Goal: Information Seeking & Learning: Compare options

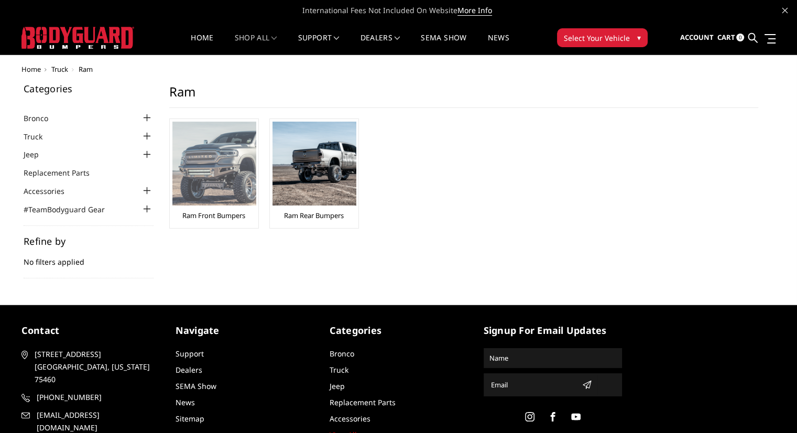
click at [214, 214] on link "Ram Front Bumpers" at bounding box center [213, 215] width 63 height 9
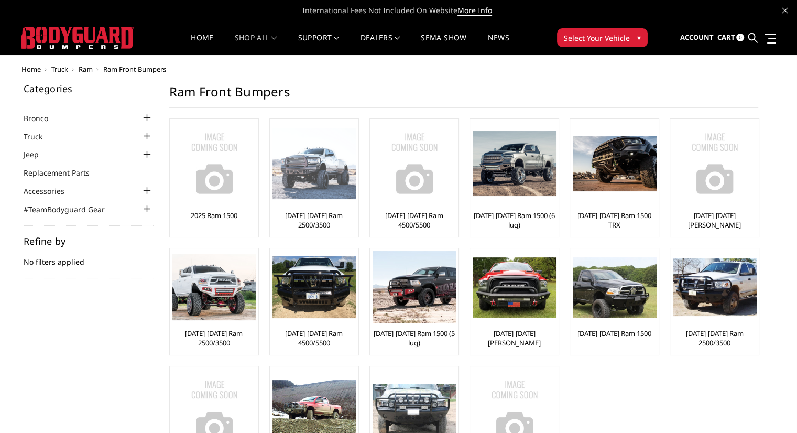
click at [320, 218] on link "[DATE]-[DATE] Ram 2500/3500" at bounding box center [314, 220] width 83 height 19
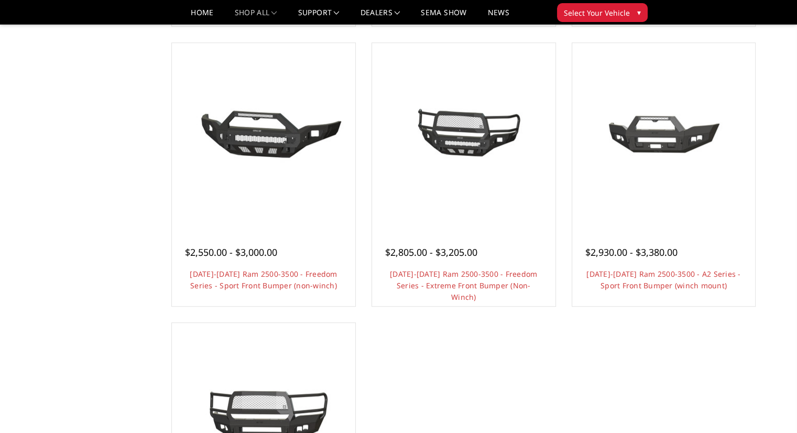
scroll to position [629, 0]
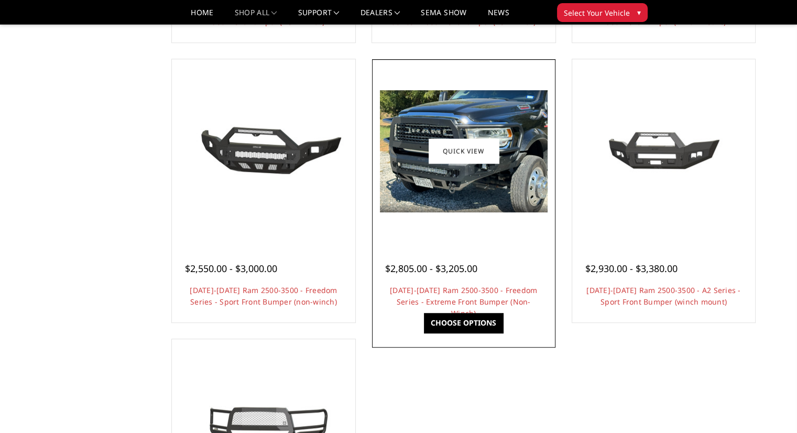
click at [444, 319] on link "Choose Options" at bounding box center [463, 323] width 79 height 20
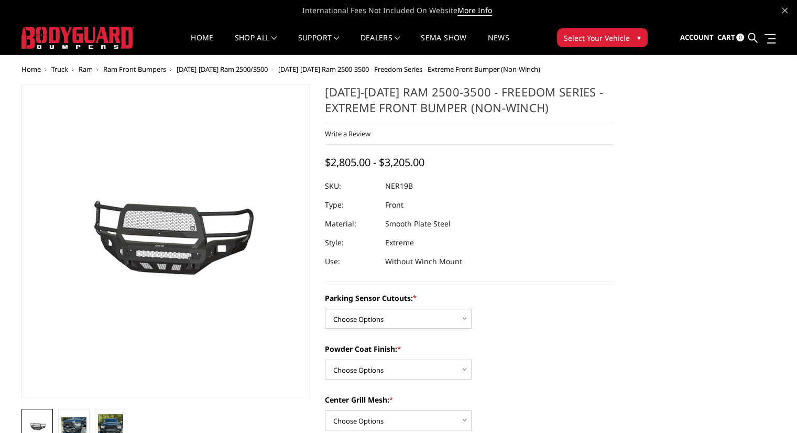
scroll to position [52, 0]
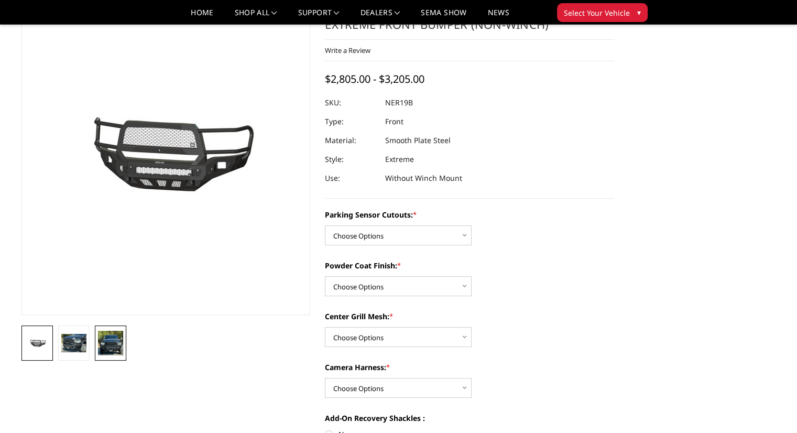
click at [112, 342] on img at bounding box center [110, 343] width 25 height 25
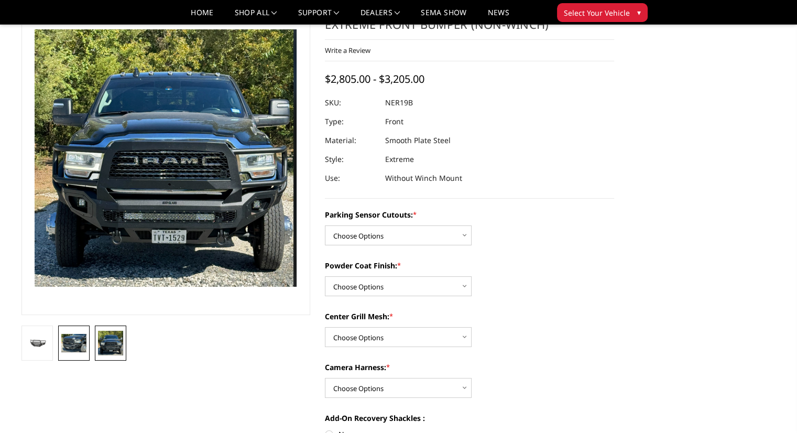
click at [76, 343] on img at bounding box center [73, 343] width 25 height 18
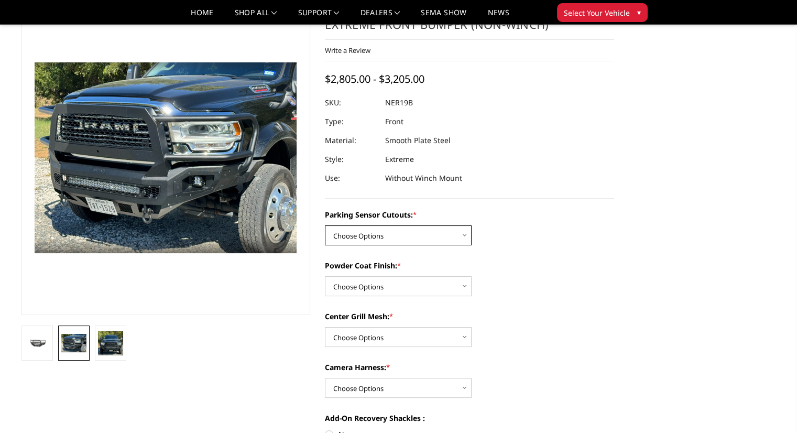
click at [465, 234] on select "Choose Options No - Without Parking Sensor Cutouts Yes - With Parking Sensor Cu…" at bounding box center [398, 235] width 147 height 20
select select "2701"
click at [325, 225] on select "Choose Options No - Without Parking Sensor Cutouts Yes - With Parking Sensor Cu…" at bounding box center [398, 235] width 147 height 20
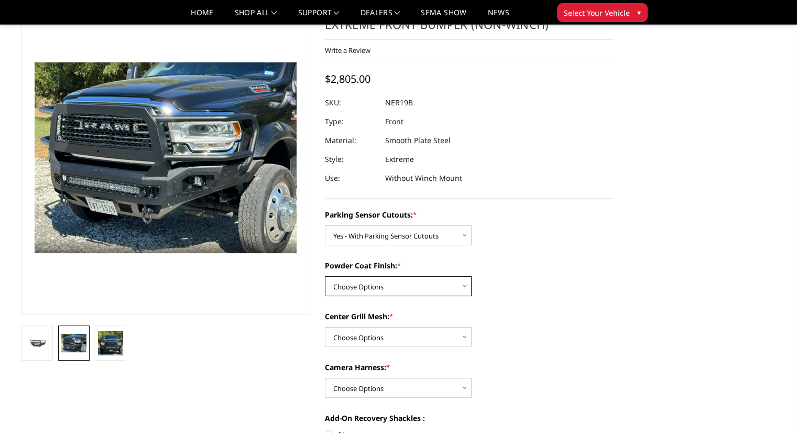
click at [465, 288] on select "Choose Options Bare Metal Texture Black Powder Coat" at bounding box center [398, 286] width 147 height 20
select select "2702"
click at [325, 276] on select "Choose Options Bare Metal Texture Black Powder Coat" at bounding box center [398, 286] width 147 height 20
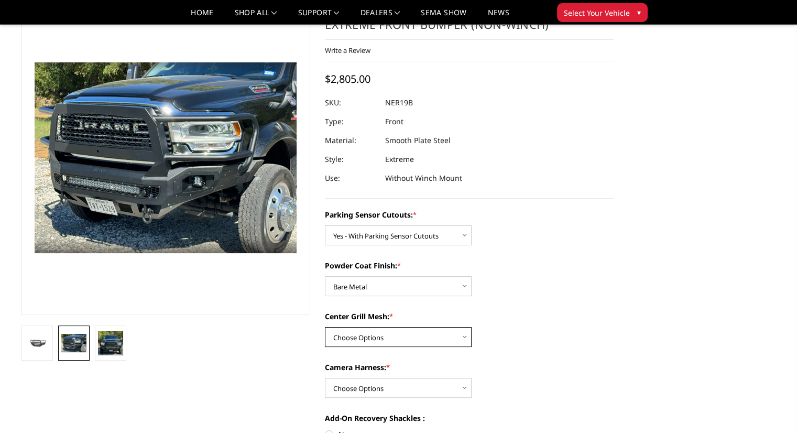
click at [463, 340] on select "Choose Options With Center Grill Mesh Without Center Grill Mesh" at bounding box center [398, 337] width 147 height 20
select select "2704"
click at [325, 327] on select "Choose Options With Center Grill Mesh Without Center Grill Mesh" at bounding box center [398, 337] width 147 height 20
click at [462, 392] on select "Choose Options WITH Camera Harness WITHOUT Camera Harness" at bounding box center [398, 388] width 147 height 20
select select "2707"
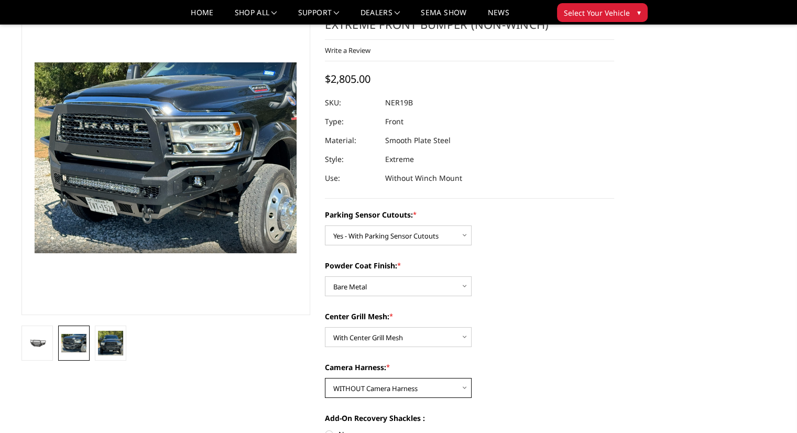
click at [325, 378] on select "Choose Options WITH Camera Harness WITHOUT Camera Harness" at bounding box center [398, 388] width 147 height 20
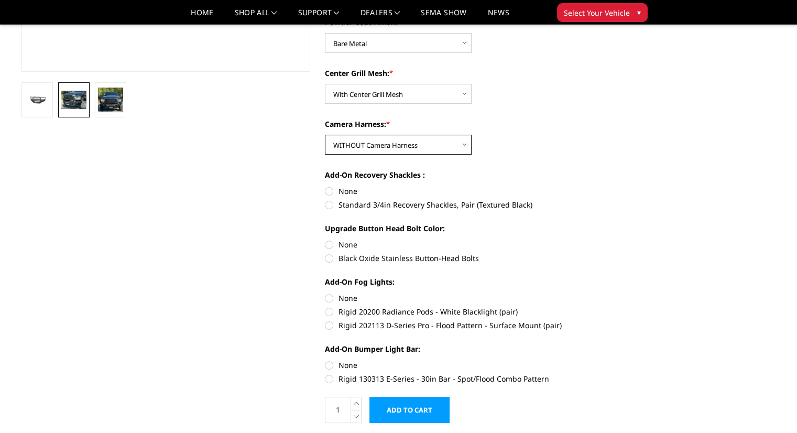
scroll to position [314, 0]
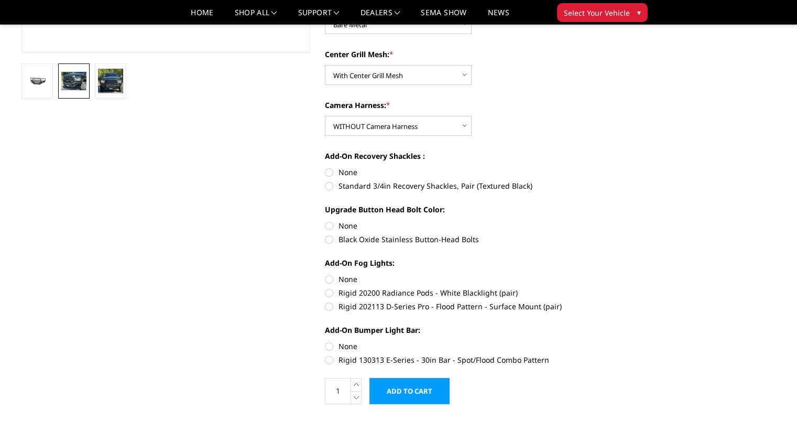
click at [327, 173] on label "None" at bounding box center [469, 172] width 289 height 11
click at [325, 167] on input "None" at bounding box center [325, 167] width 1 height 1
radio input "true"
click at [331, 225] on label "None" at bounding box center [469, 225] width 289 height 11
click at [325, 221] on input "None" at bounding box center [325, 220] width 1 height 1
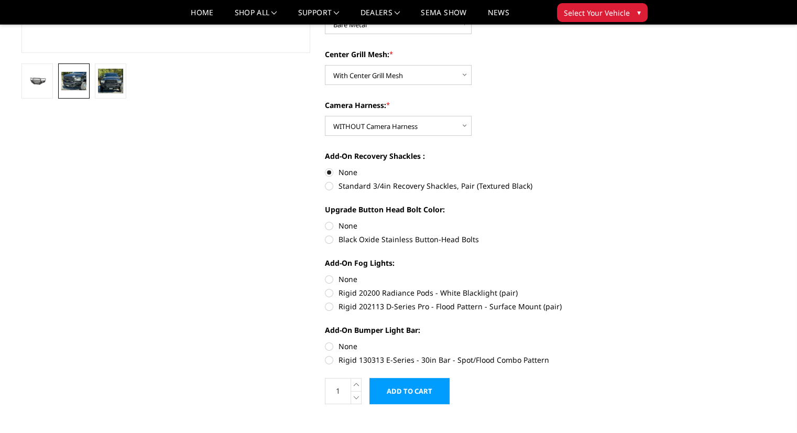
radio input "true"
click at [331, 279] on label "None" at bounding box center [469, 279] width 289 height 11
click at [325, 274] on input "None" at bounding box center [325, 274] width 1 height 1
radio input "true"
click at [330, 346] on label "None" at bounding box center [469, 346] width 289 height 11
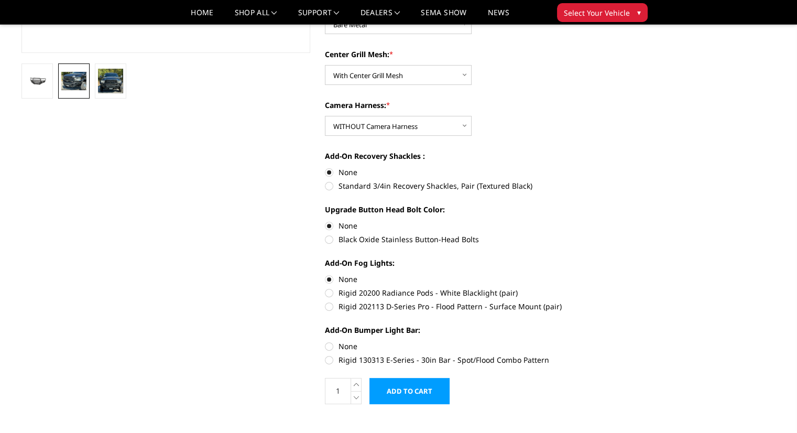
click at [325, 341] on input "None" at bounding box center [325, 341] width 1 height 1
radio input "true"
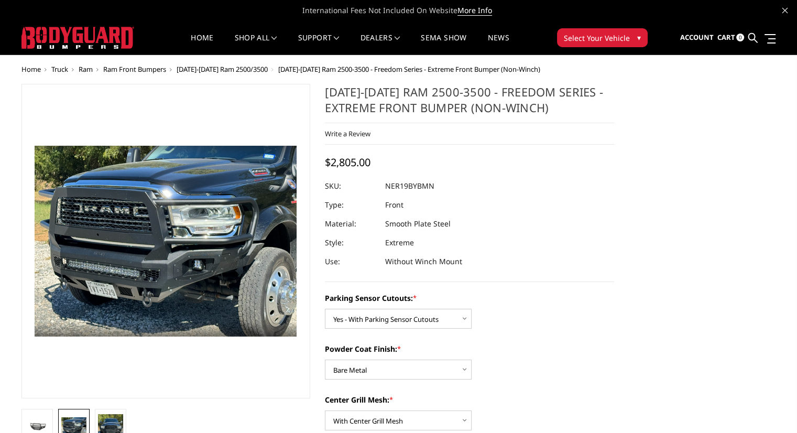
scroll to position [52, 0]
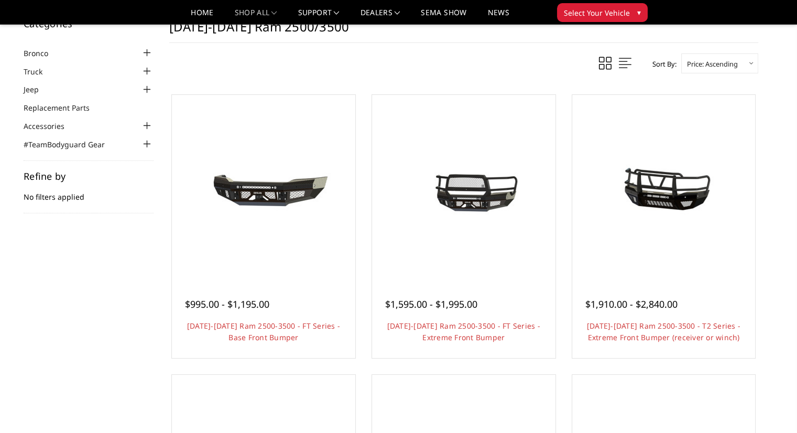
scroll to position [52, 0]
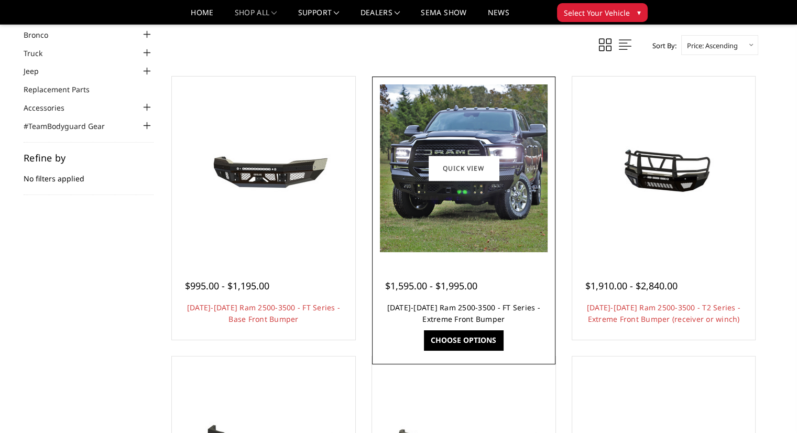
click at [489, 309] on link "[DATE]-[DATE] Ram 2500-3500 - FT Series - Extreme Front Bumper" at bounding box center [463, 312] width 153 height 21
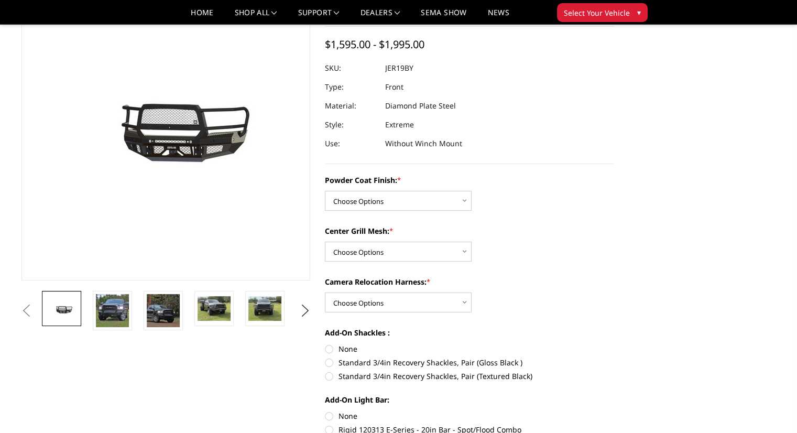
scroll to position [105, 0]
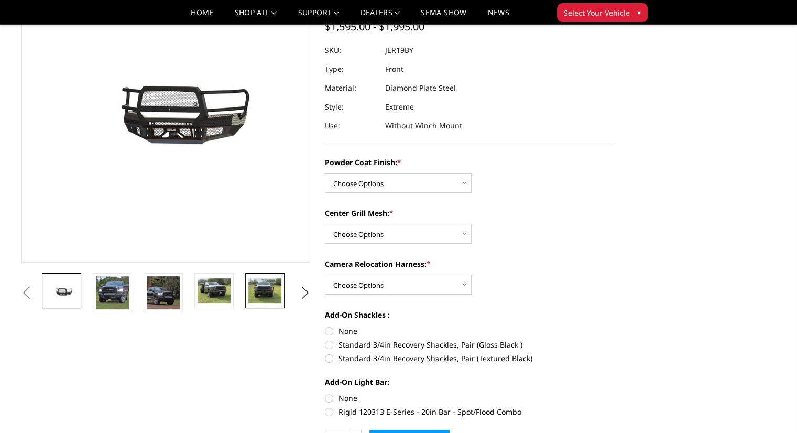
click at [258, 287] on img at bounding box center [264, 290] width 33 height 25
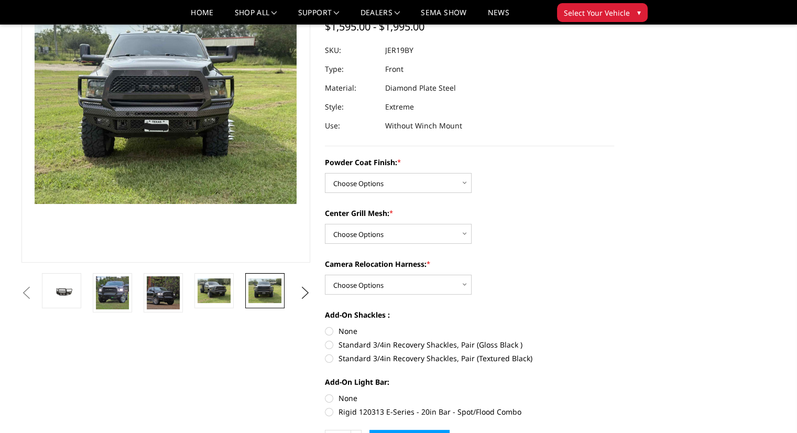
scroll to position [68, 0]
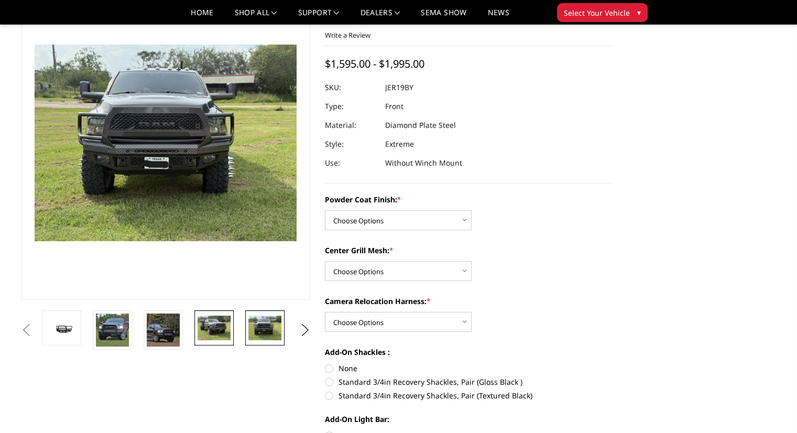
click at [221, 332] on img at bounding box center [214, 327] width 33 height 25
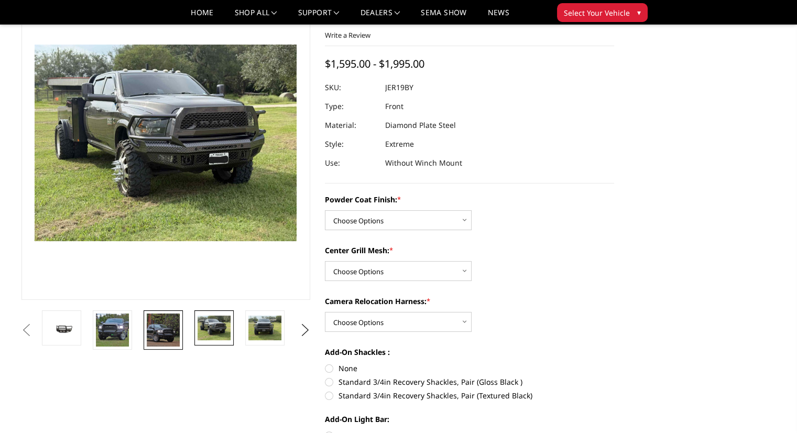
click at [164, 331] on img at bounding box center [163, 329] width 33 height 33
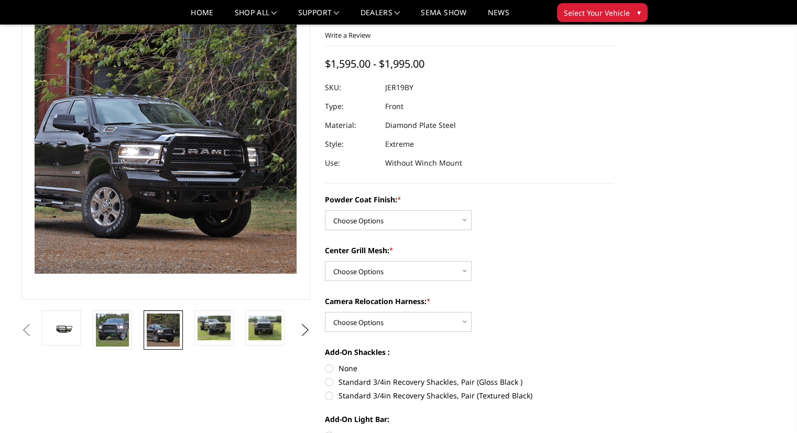
scroll to position [35, 0]
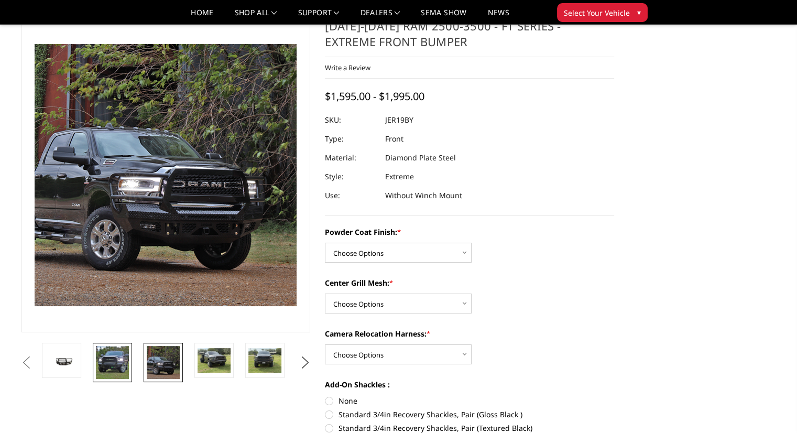
click at [121, 371] on img at bounding box center [112, 362] width 33 height 33
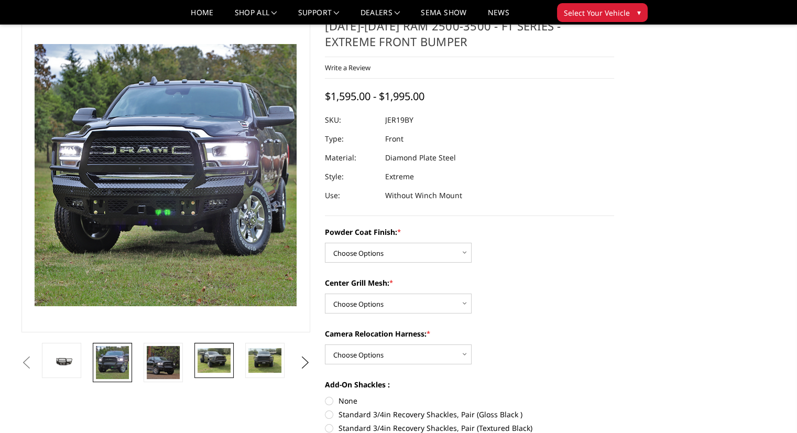
click at [220, 353] on img at bounding box center [214, 360] width 33 height 25
